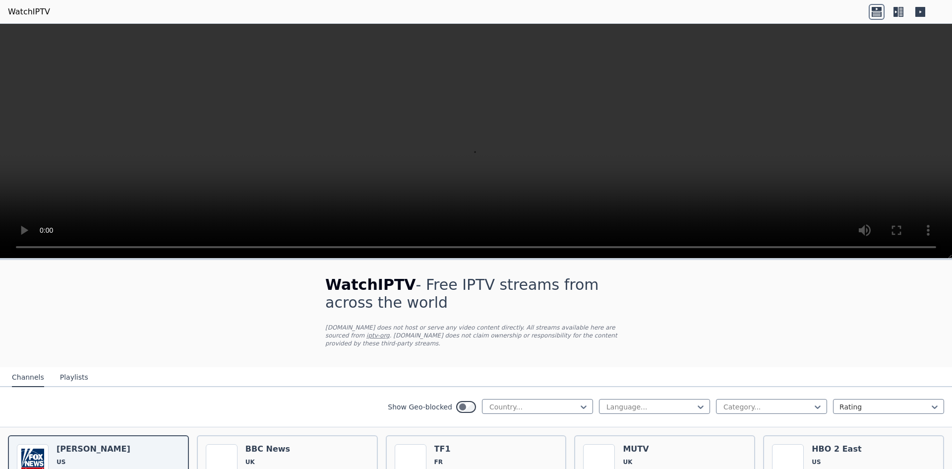
scroll to position [99, 0]
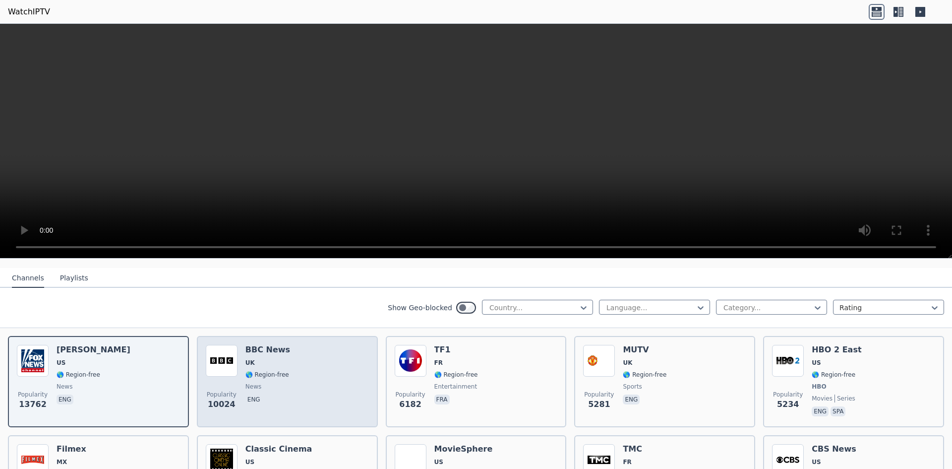
click at [302, 352] on div "Popularity 10024 BBC News UK 🌎 Region-free news eng" at bounding box center [287, 381] width 163 height 73
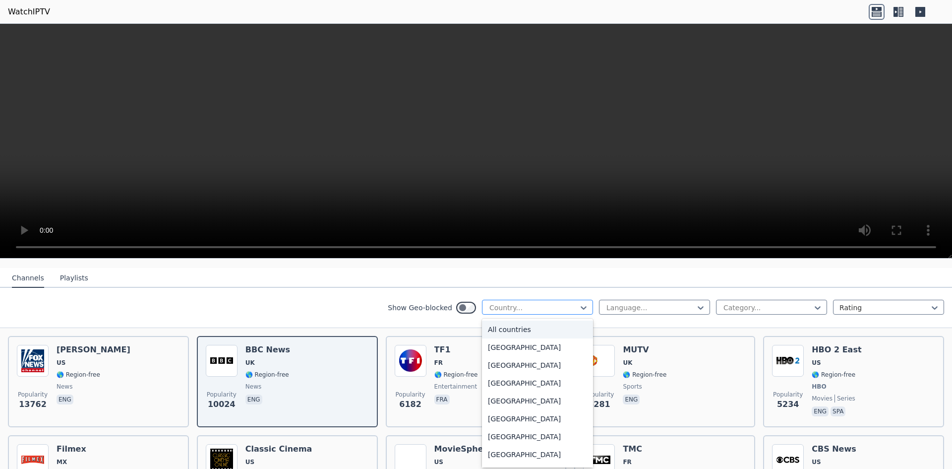
click at [500, 302] on div at bounding box center [533, 307] width 90 height 10
click at [507, 356] on div "[GEOGRAPHIC_DATA]" at bounding box center [537, 365] width 111 height 18
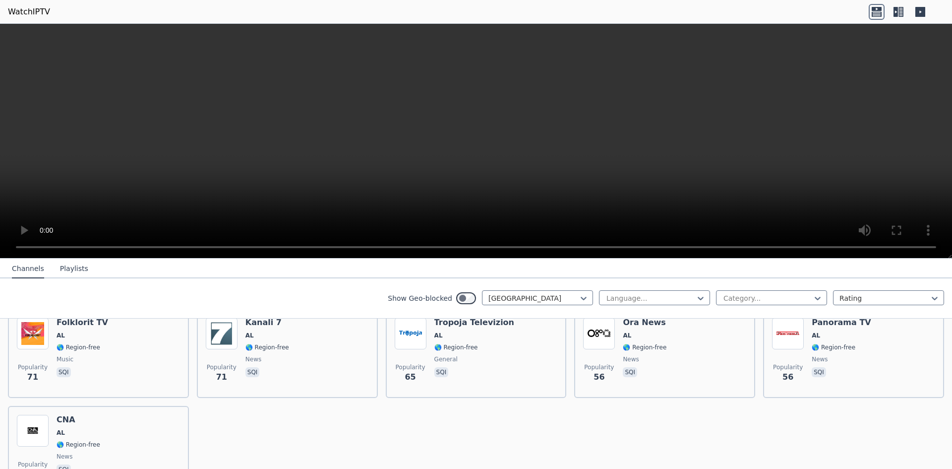
scroll to position [134, 0]
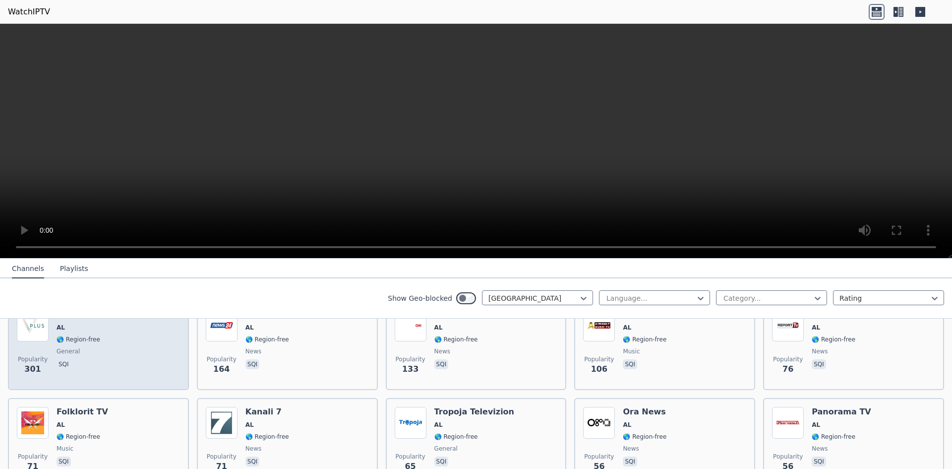
click at [133, 357] on div "Popularity 301 Vizion Plus AL 🌎 Region-free general sqi" at bounding box center [98, 344] width 163 height 71
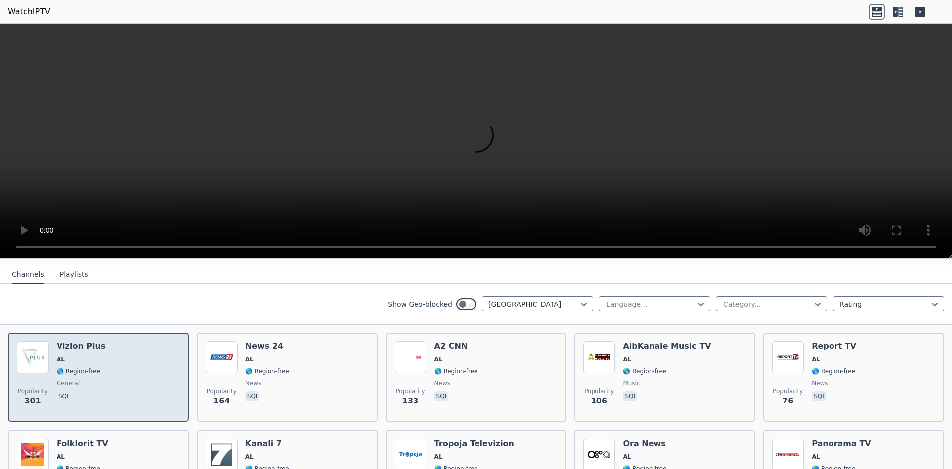
scroll to position [85, 0]
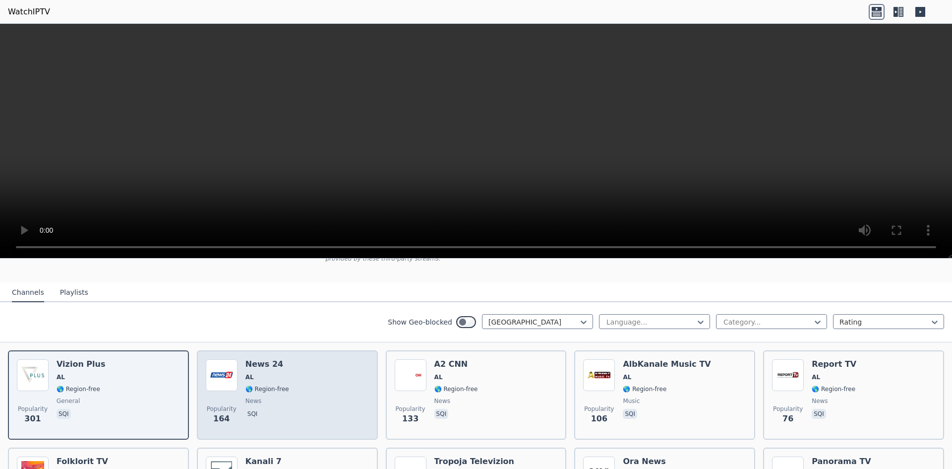
click at [310, 408] on div "Popularity 164 News 24 AL 🌎 Region-free news sqi" at bounding box center [287, 394] width 163 height 71
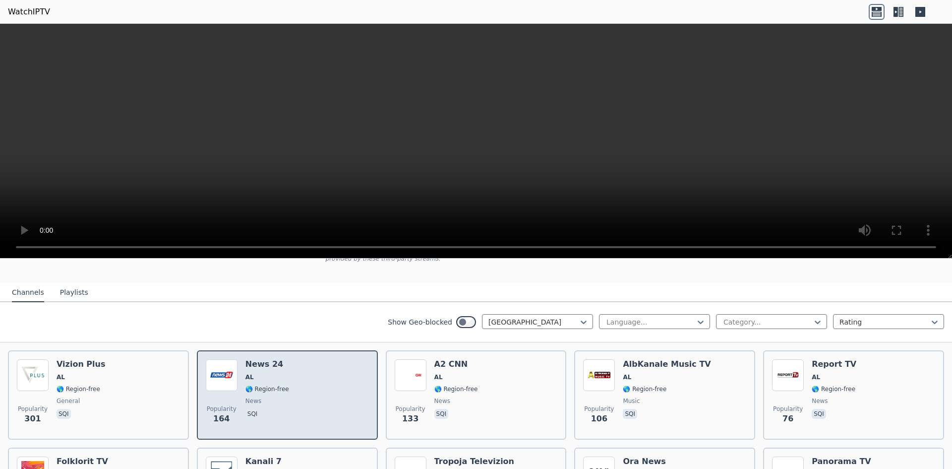
click at [315, 408] on div "Popularity 164 News 24 AL 🌎 Region-free news sqi" at bounding box center [287, 394] width 163 height 71
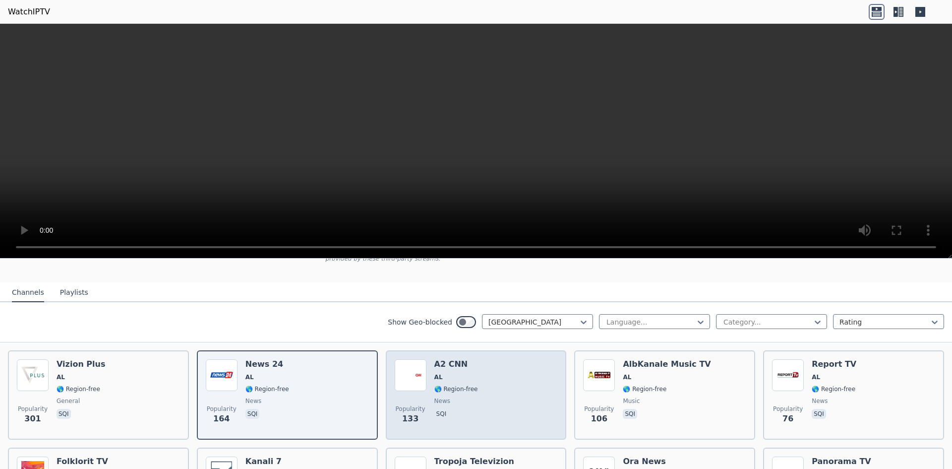
click at [514, 406] on div "Popularity 133 A2 CNN AL 🌎 Region-free news sqi" at bounding box center [476, 394] width 163 height 71
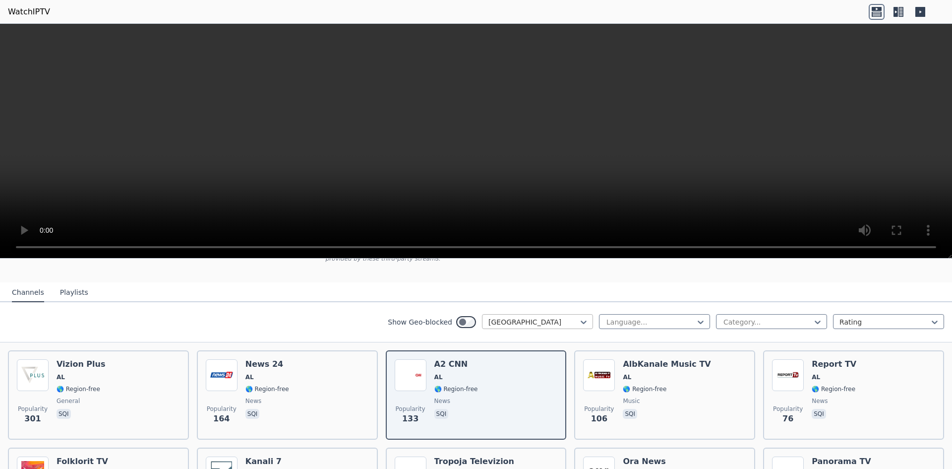
click at [525, 317] on div at bounding box center [533, 322] width 90 height 10
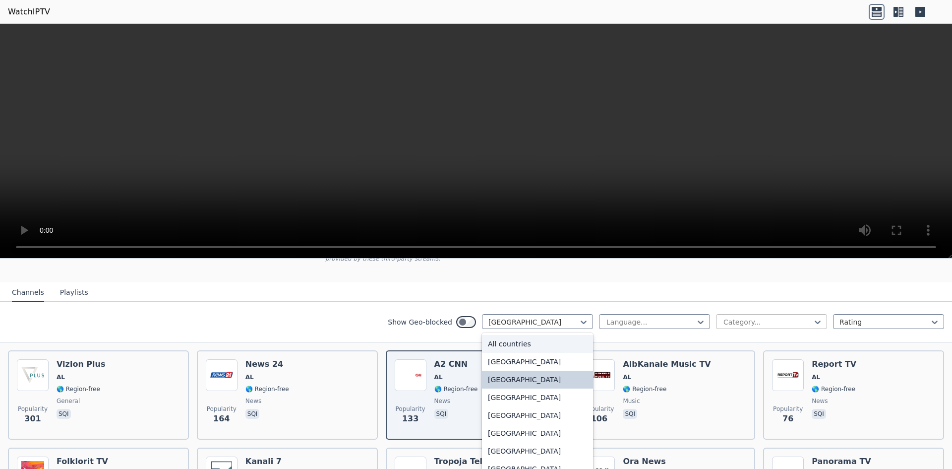
click at [746, 317] on div at bounding box center [767, 322] width 90 height 10
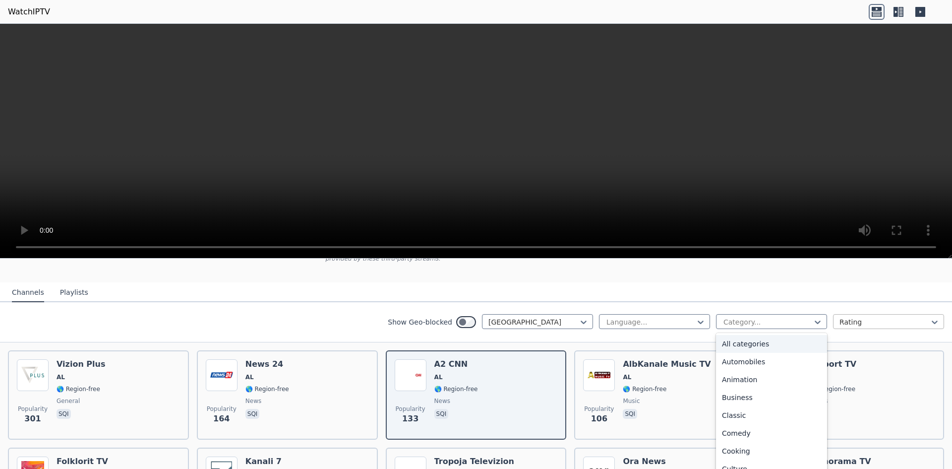
click at [863, 317] on div at bounding box center [884, 322] width 90 height 10
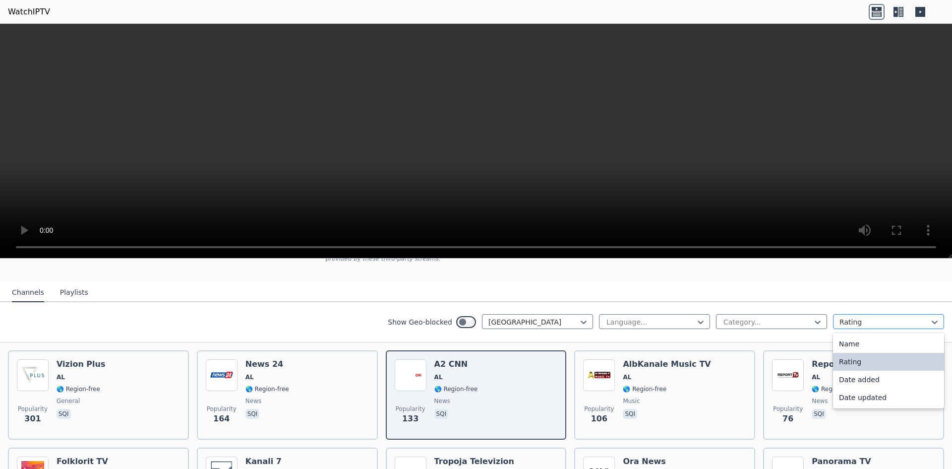
click at [863, 317] on div at bounding box center [884, 322] width 90 height 10
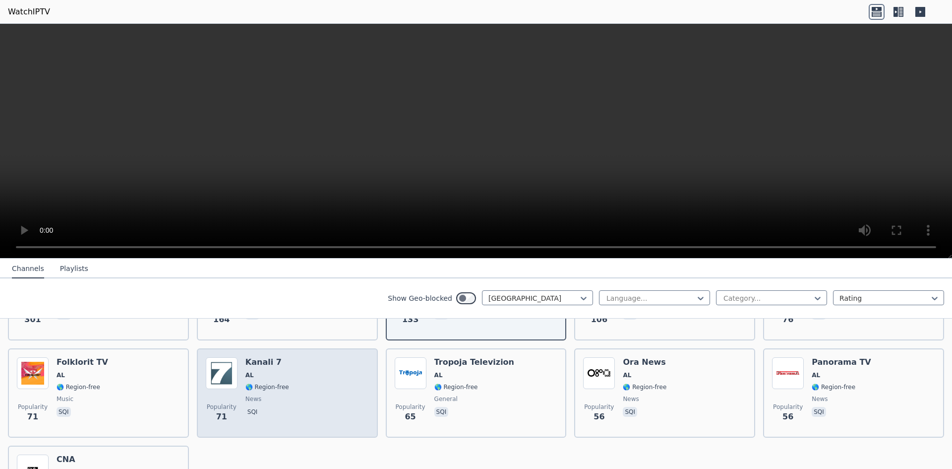
scroll to position [134, 0]
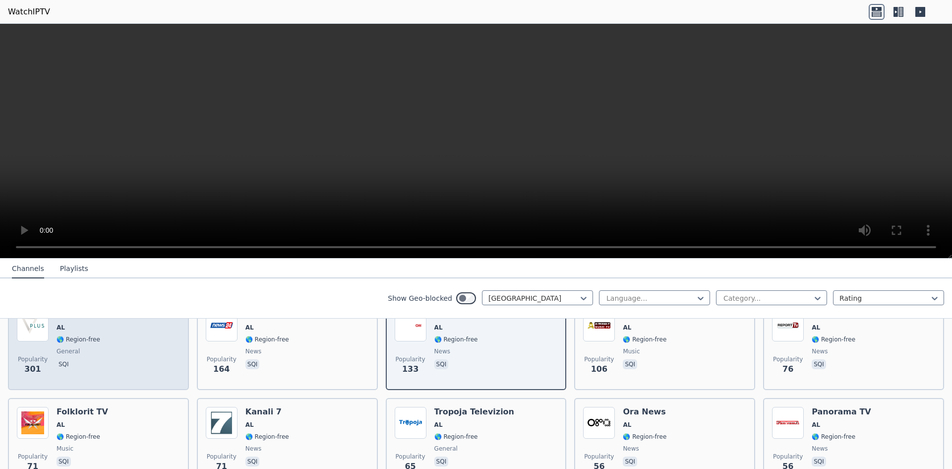
click at [157, 352] on div "Popularity 301 Vizion Plus AL 🌎 Region-free general sqi" at bounding box center [98, 344] width 163 height 71
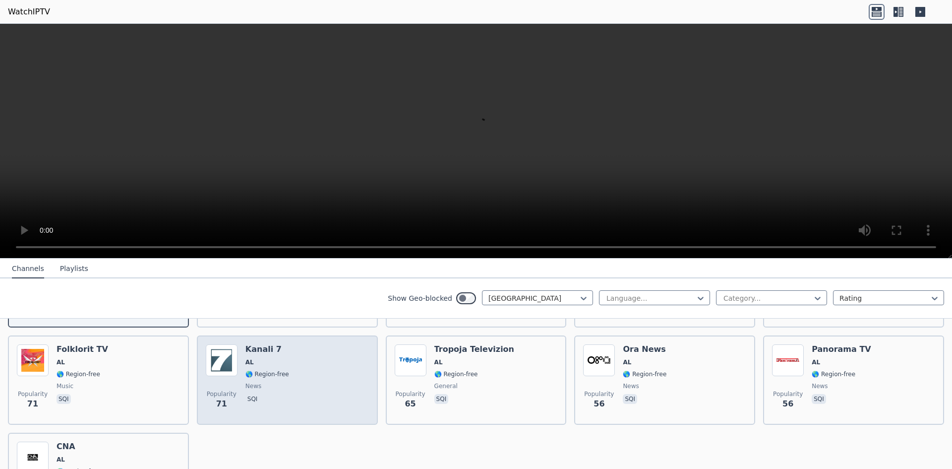
scroll to position [283, 0]
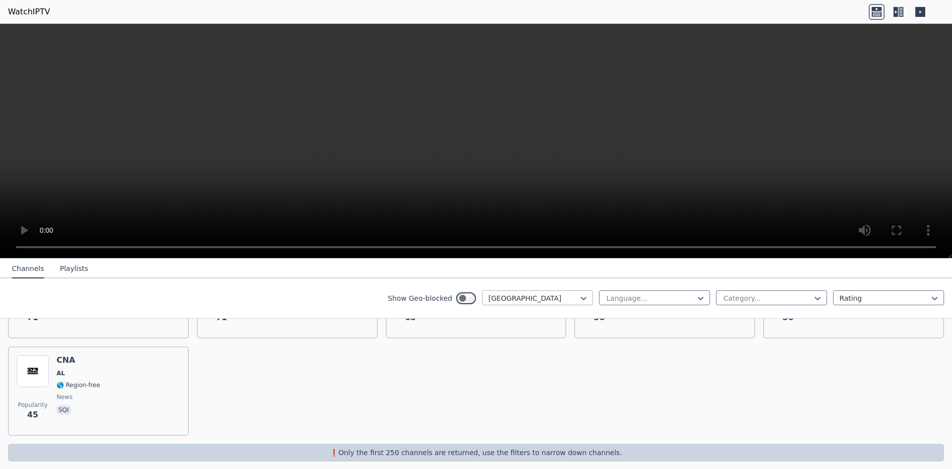
click at [521, 293] on div at bounding box center [533, 298] width 90 height 10
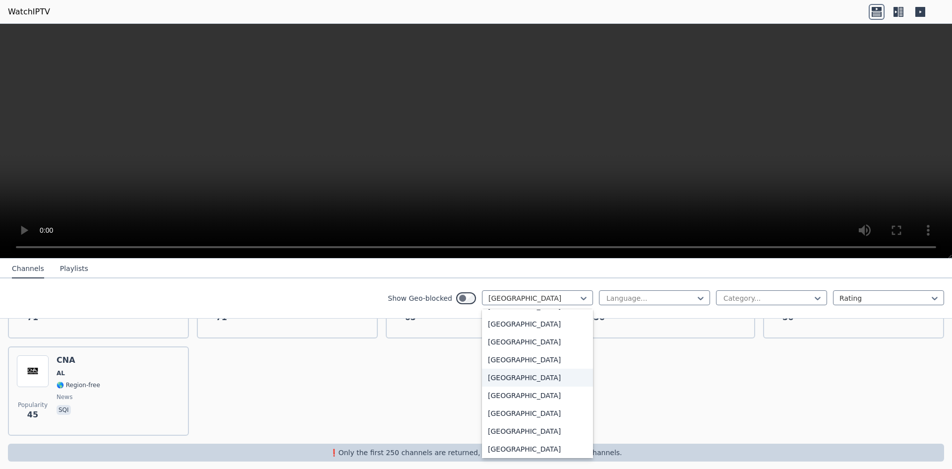
type input "*"
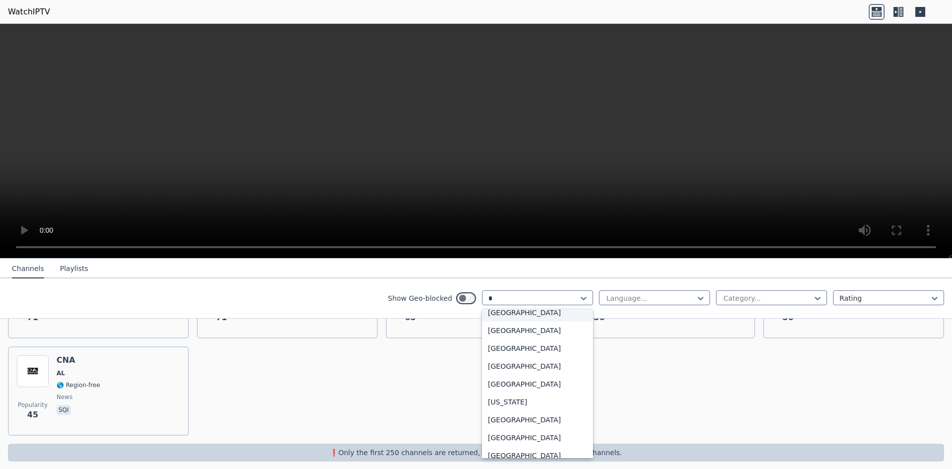
scroll to position [256, 0]
click at [511, 430] on div "[GEOGRAPHIC_DATA]" at bounding box center [537, 421] width 111 height 18
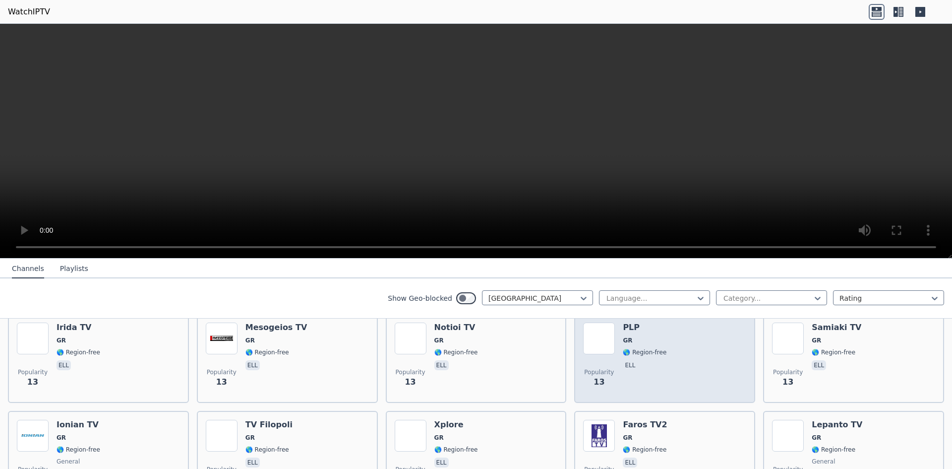
scroll to position [1487, 0]
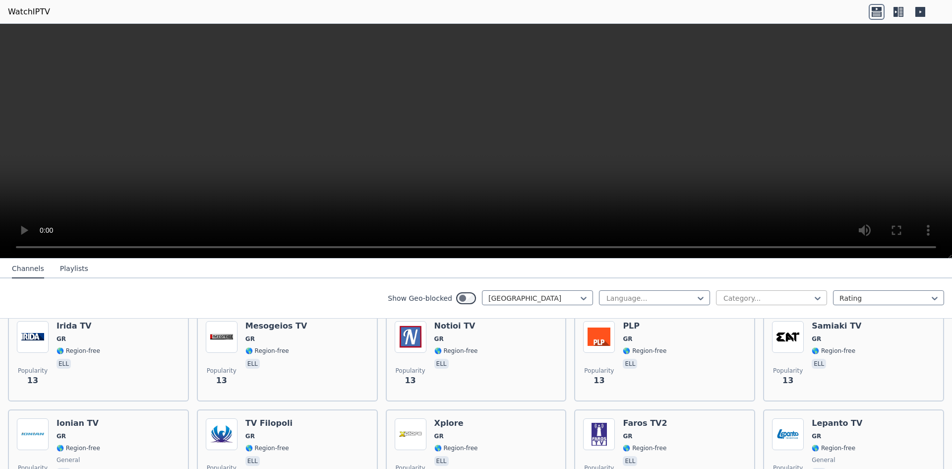
click at [764, 300] on div at bounding box center [767, 298] width 90 height 10
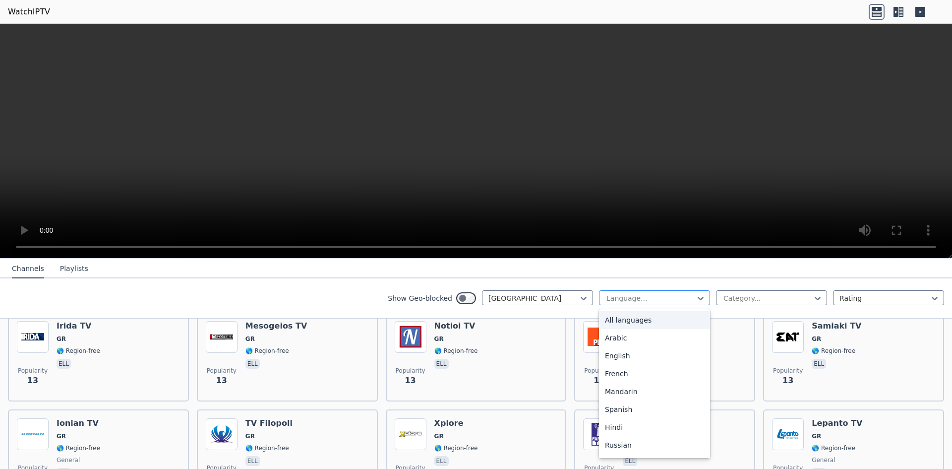
click at [641, 294] on div at bounding box center [650, 298] width 90 height 10
click at [777, 303] on div "Category..." at bounding box center [771, 297] width 111 height 15
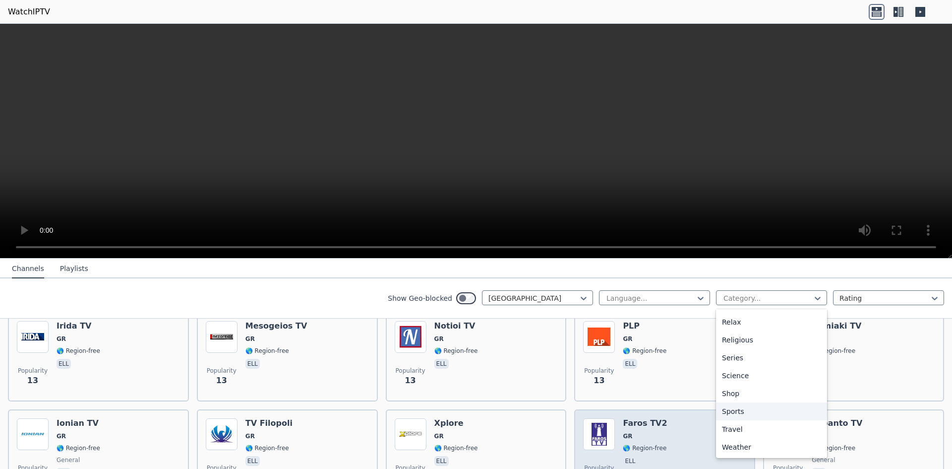
scroll to position [1550, 0]
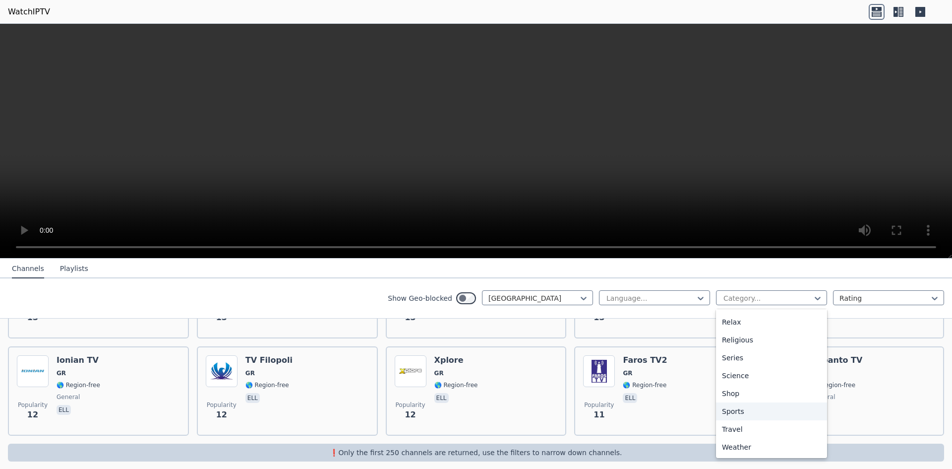
click at [738, 407] on div "Sports" at bounding box center [771, 411] width 111 height 18
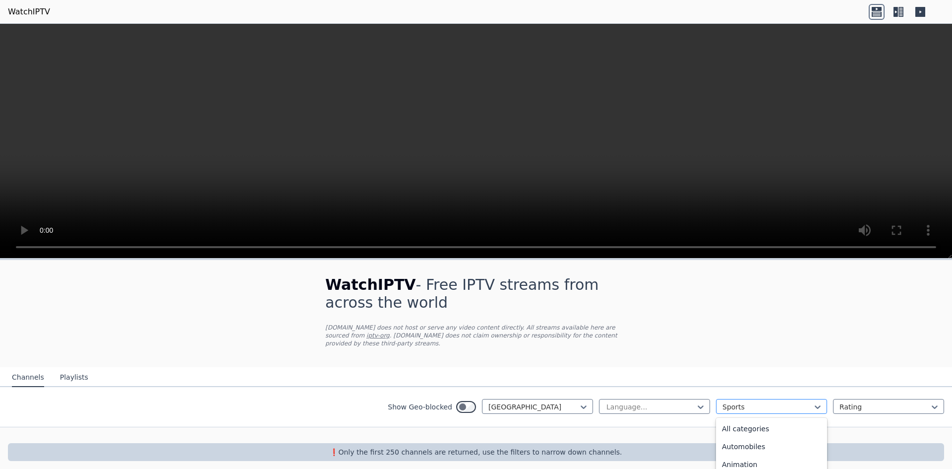
click at [751, 402] on div at bounding box center [767, 407] width 90 height 10
click at [739, 420] on div "All categories" at bounding box center [771, 428] width 111 height 18
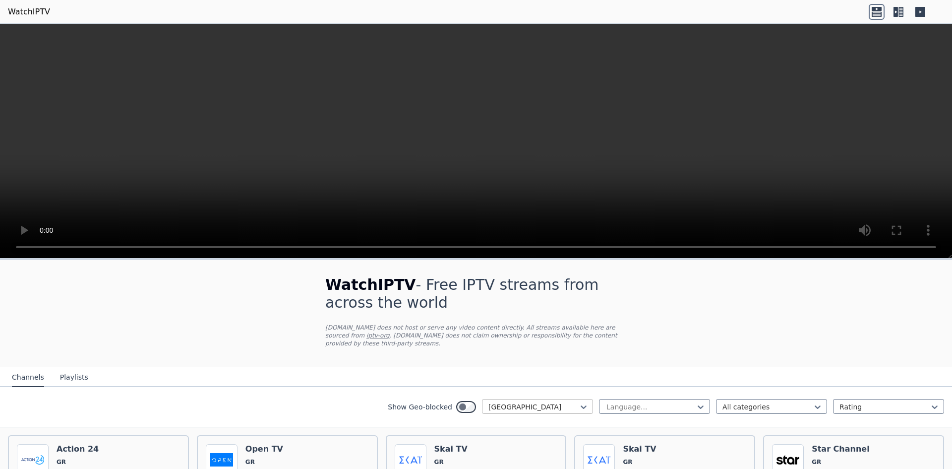
scroll to position [99, 0]
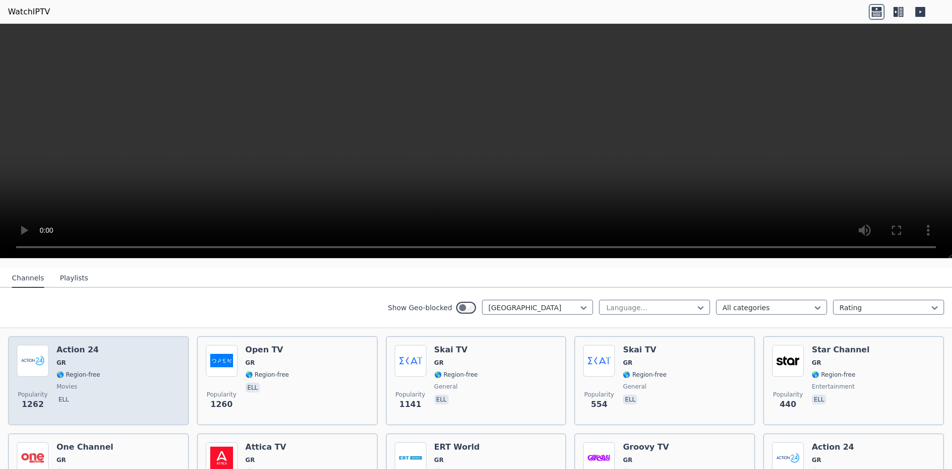
click at [169, 387] on div "Popularity 1262 Action 24 GR 🌎 Region-free movies ell" at bounding box center [98, 380] width 163 height 71
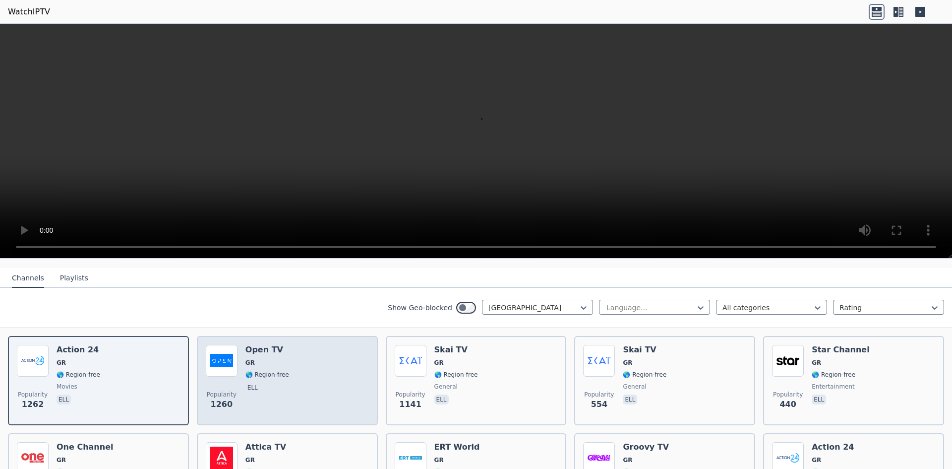
click at [313, 384] on div "Popularity 1260 Open TV GR 🌎 Region-free ell" at bounding box center [287, 380] width 163 height 71
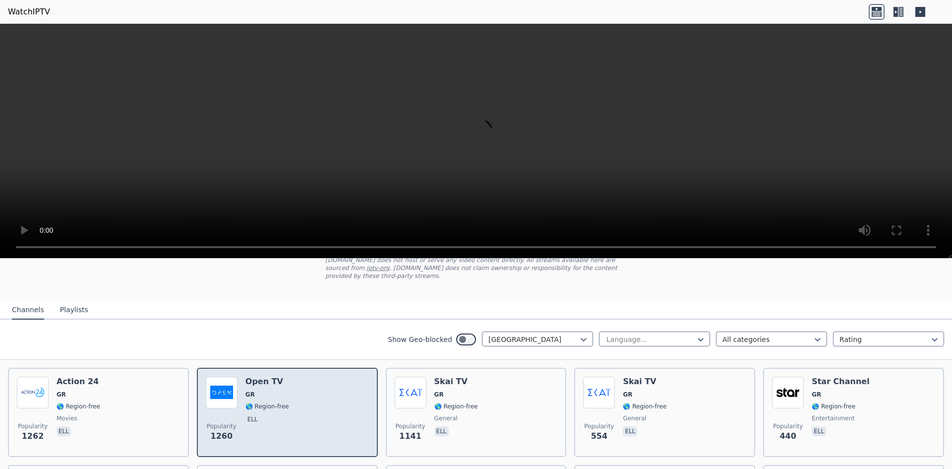
scroll to position [50, 0]
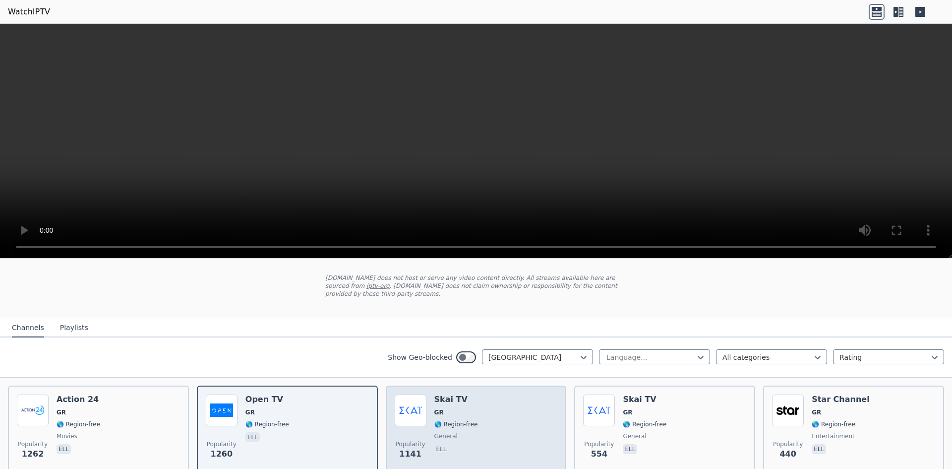
click at [524, 409] on div "Popularity 1141 Skai TV GR 🌎 Region-free general ell" at bounding box center [476, 429] width 163 height 71
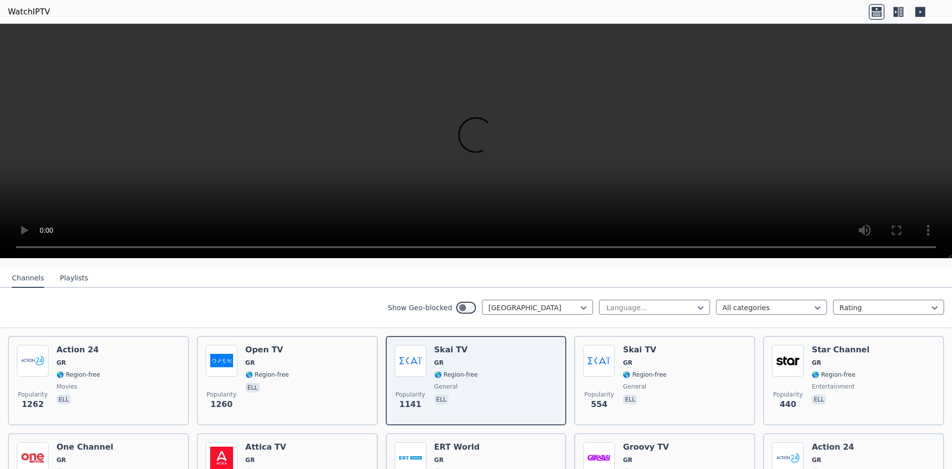
scroll to position [297, 0]
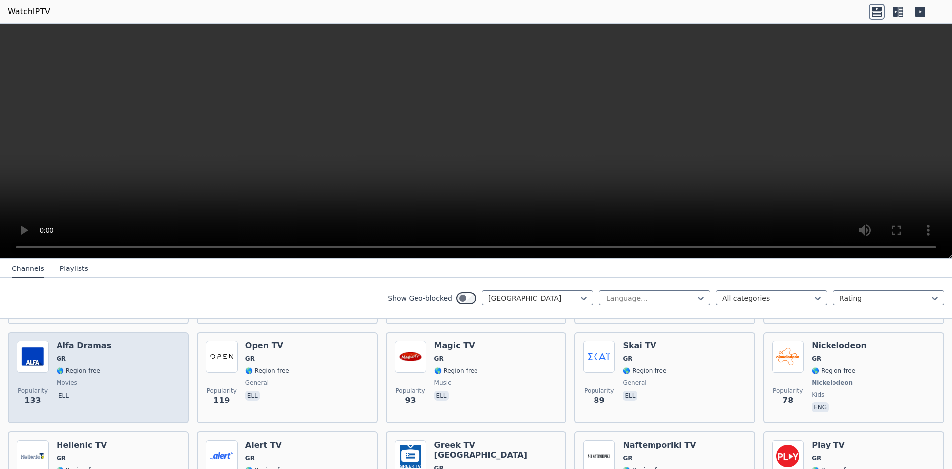
click at [109, 371] on div "Popularity 133 Alfa Dramas GR 🌎 Region-free movies ell" at bounding box center [98, 377] width 163 height 73
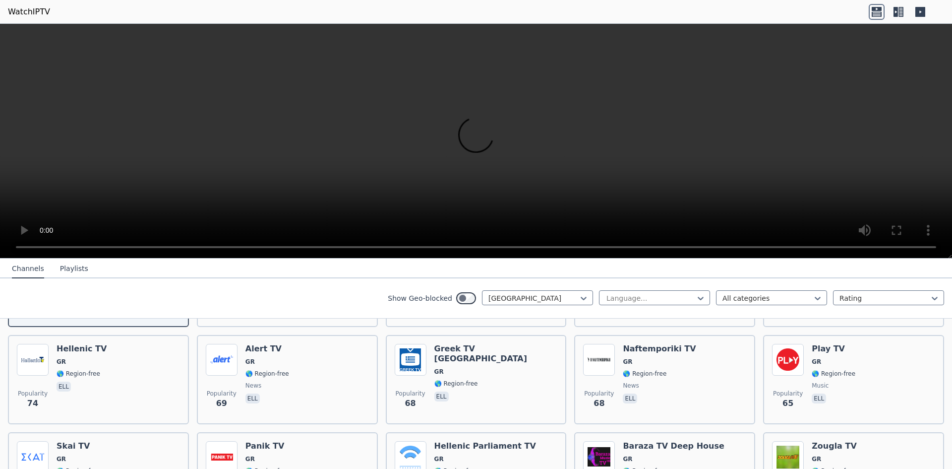
scroll to position [397, 0]
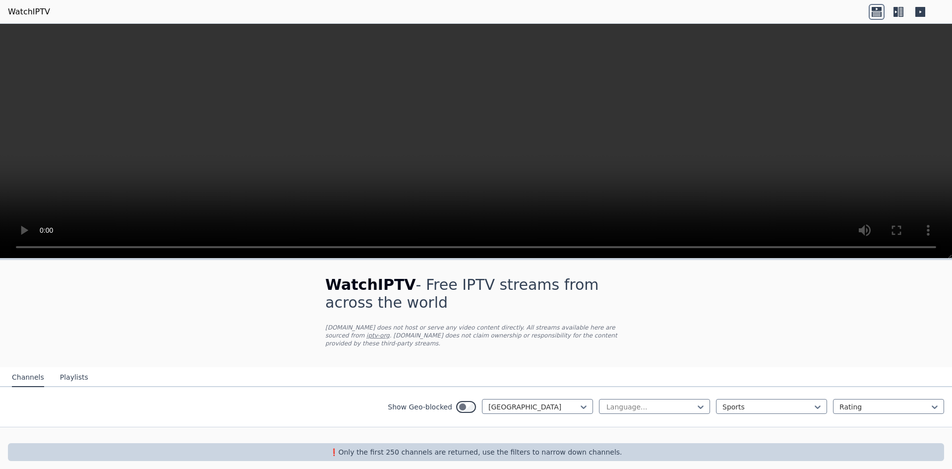
drag, startPoint x: 292, startPoint y: 344, endPoint x: 277, endPoint y: 339, distance: 15.7
